Goal: Task Accomplishment & Management: Complete application form

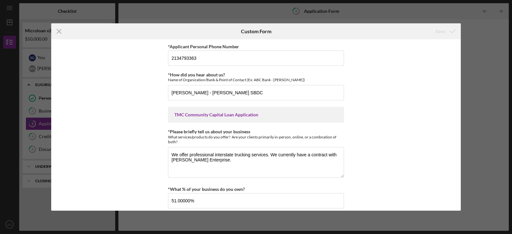
scroll to position [365, 0]
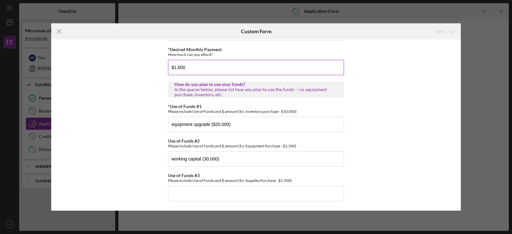
click at [178, 67] on input "$1,600" at bounding box center [256, 67] width 176 height 15
click at [242, 63] on input "$1,800" at bounding box center [256, 67] width 176 height 15
type input "$1"
click at [441, 33] on div "Save" at bounding box center [440, 31] width 9 height 13
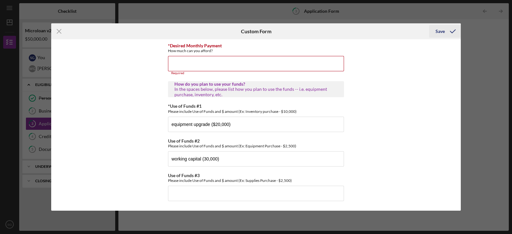
scroll to position [369, 0]
click at [264, 64] on input "*Desired Monthly Payment" at bounding box center [256, 63] width 176 height 15
type input "$1,600"
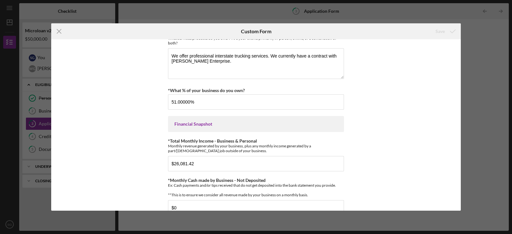
scroll to position [0, 0]
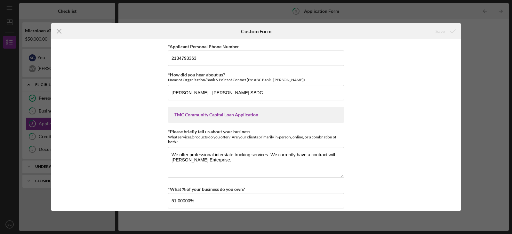
click at [482, 64] on div "Icon/Menu Close Custom Form Save *Applicant Personal Phone Number [PHONE_NUMBER…" at bounding box center [256, 117] width 512 height 234
click at [58, 30] on icon "Icon/Menu Close" at bounding box center [59, 31] width 16 height 16
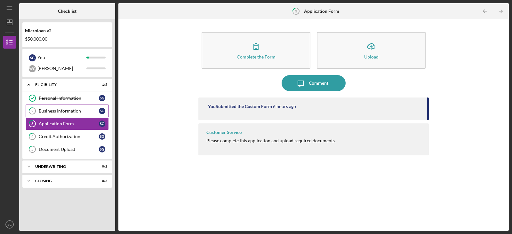
click at [51, 111] on div "Business Information" at bounding box center [69, 111] width 60 height 5
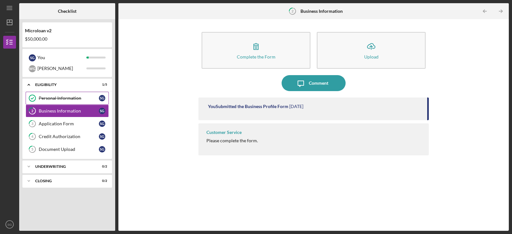
click at [51, 97] on div "Personal Information" at bounding box center [69, 98] width 60 height 5
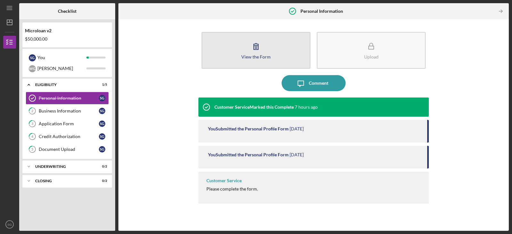
click at [251, 49] on icon "button" at bounding box center [256, 46] width 16 height 16
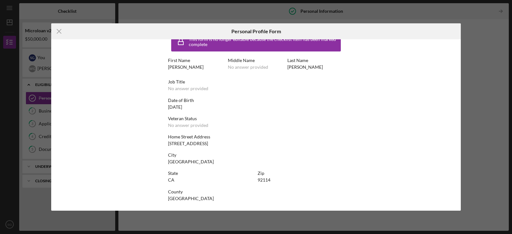
scroll to position [13, 0]
click at [57, 28] on icon "Icon/Menu Close" at bounding box center [59, 31] width 16 height 16
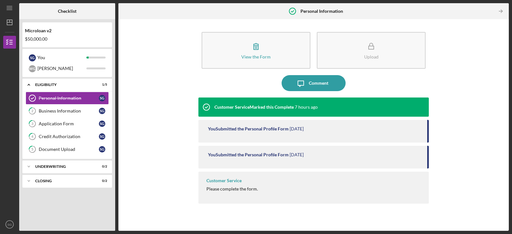
click at [247, 128] on div "You Submitted the Personal Profile Form" at bounding box center [248, 128] width 81 height 5
click at [55, 110] on div "Business Information" at bounding box center [69, 111] width 60 height 5
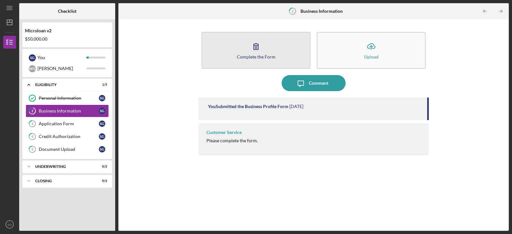
click at [239, 55] on div "Complete the Form" at bounding box center [256, 56] width 39 height 5
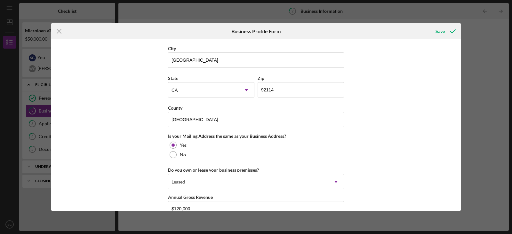
scroll to position [572, 0]
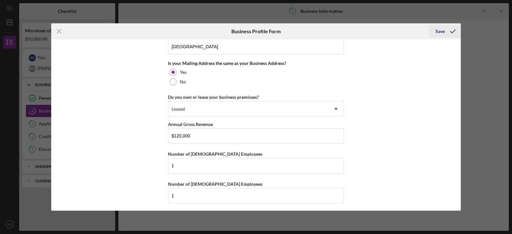
click at [439, 31] on div "Save" at bounding box center [440, 31] width 9 height 13
click at [58, 31] on icon "Icon/Menu Close" at bounding box center [59, 31] width 16 height 16
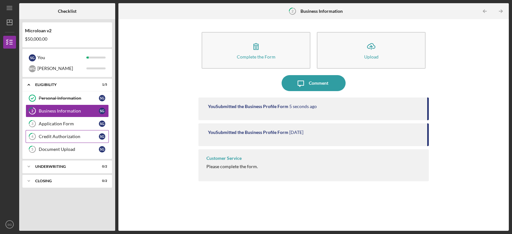
click at [54, 137] on div "Credit Authorization" at bounding box center [69, 136] width 60 height 5
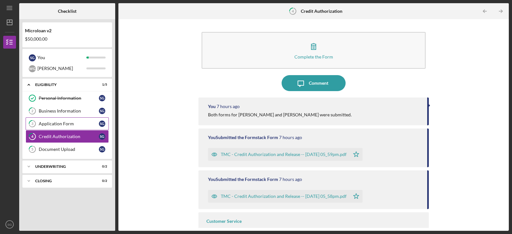
click at [52, 122] on div "Application Form" at bounding box center [69, 123] width 60 height 5
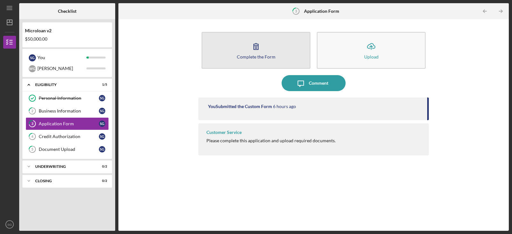
click at [255, 49] on icon "button" at bounding box center [256, 46] width 16 height 16
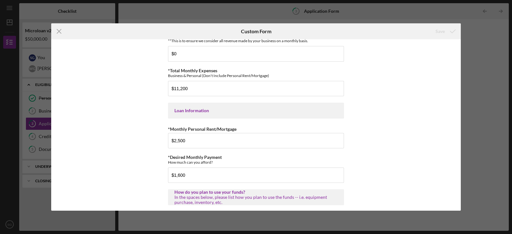
scroll to position [365, 0]
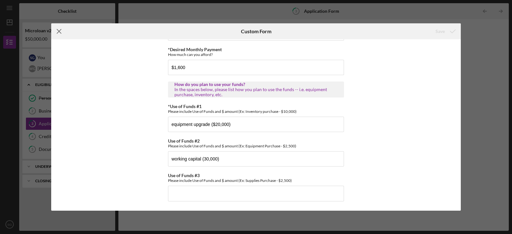
click at [60, 30] on line at bounding box center [59, 31] width 4 height 4
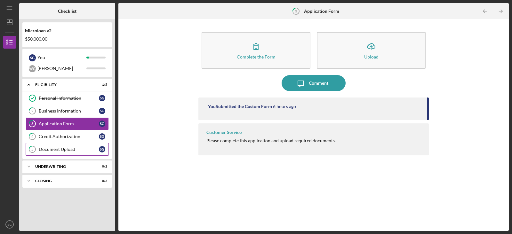
click at [52, 149] on div "Document Upload" at bounding box center [69, 149] width 60 height 5
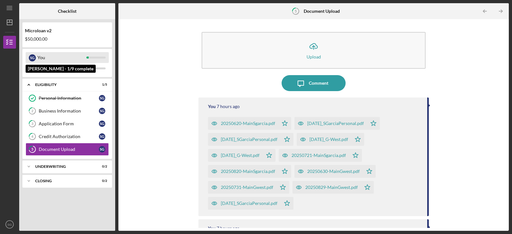
click at [40, 59] on div "You" at bounding box center [61, 57] width 49 height 11
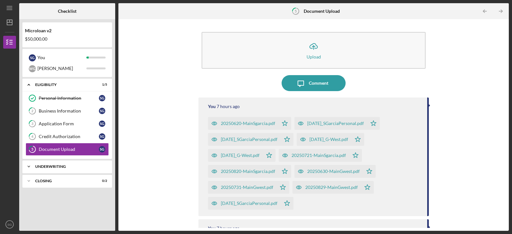
click at [28, 166] on icon "Icon/Expander" at bounding box center [28, 166] width 13 height 13
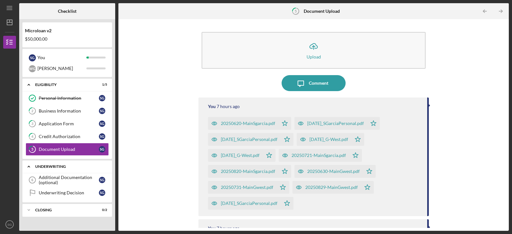
click at [28, 164] on icon "Icon/Expander" at bounding box center [28, 166] width 13 height 13
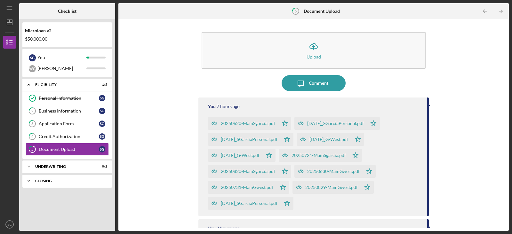
click at [29, 179] on icon "Icon/Expander" at bounding box center [28, 181] width 13 height 13
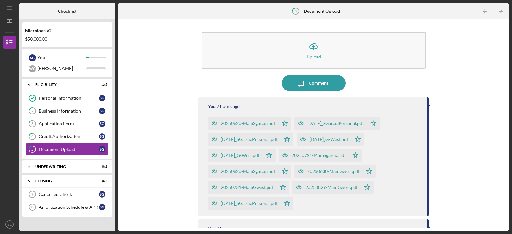
click at [143, 85] on div "Icon/Upload Upload Icon/Message Comment You 7 hours ago 20250620-MainSgarcia.pd…" at bounding box center [314, 125] width 384 height 206
